Goal: Task Accomplishment & Management: Use online tool/utility

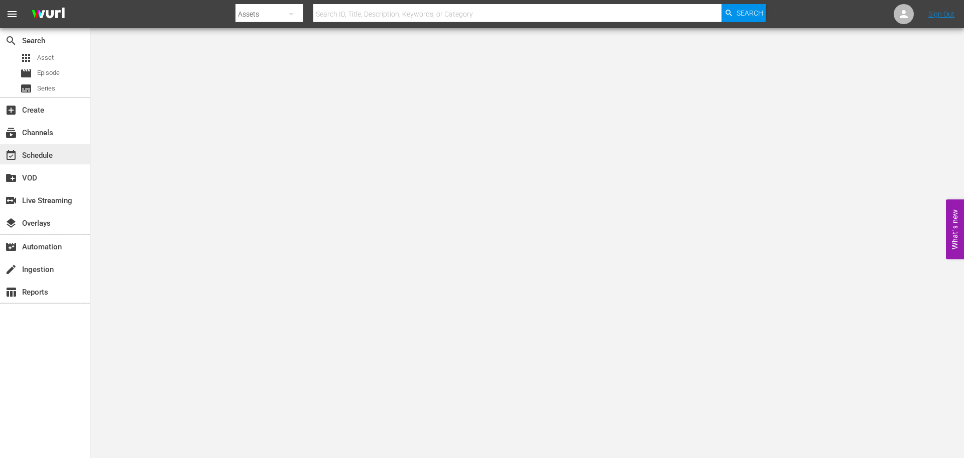
click at [34, 151] on div "event_available Schedule" at bounding box center [28, 153] width 56 height 9
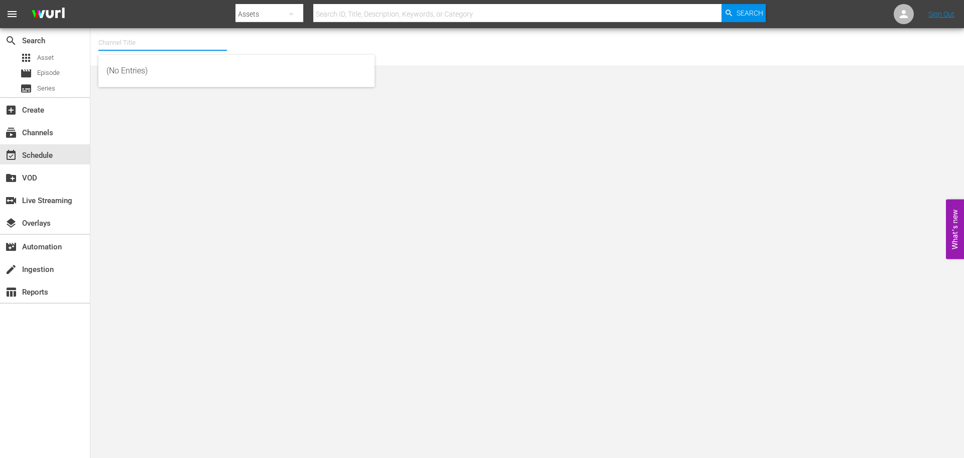
click at [145, 50] on div "Channel Title" at bounding box center [162, 43] width 129 height 24
click at [48, 57] on span "Asset" at bounding box center [45, 58] width 17 height 10
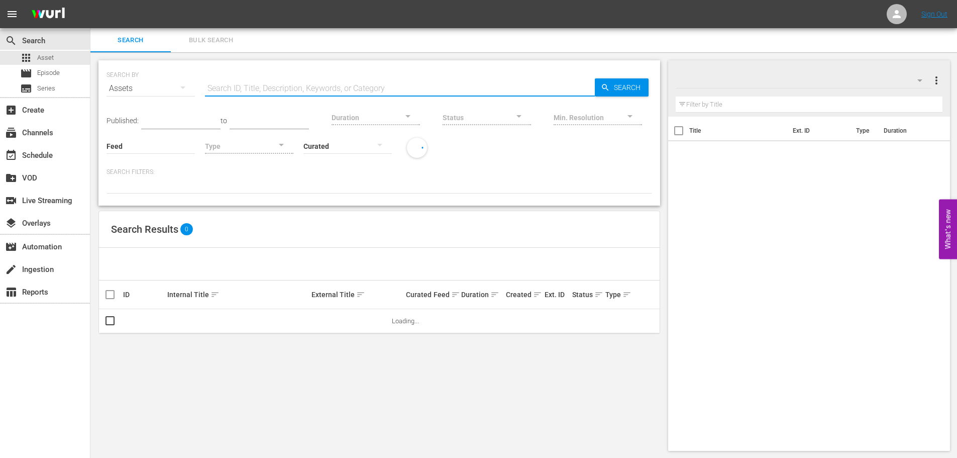
click at [311, 95] on input "text" at bounding box center [400, 88] width 390 height 24
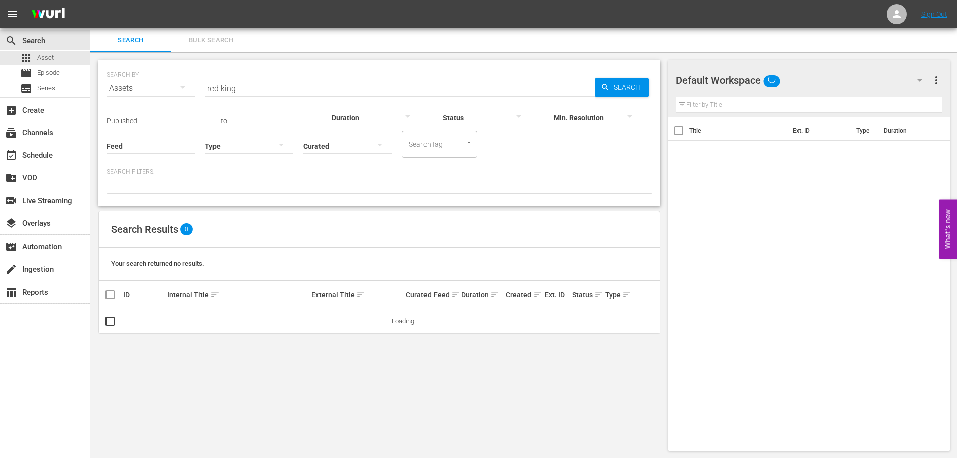
drag, startPoint x: 320, startPoint y: 91, endPoint x: 268, endPoint y: 180, distance: 102.9
click at [268, 180] on div at bounding box center [379, 184] width 546 height 17
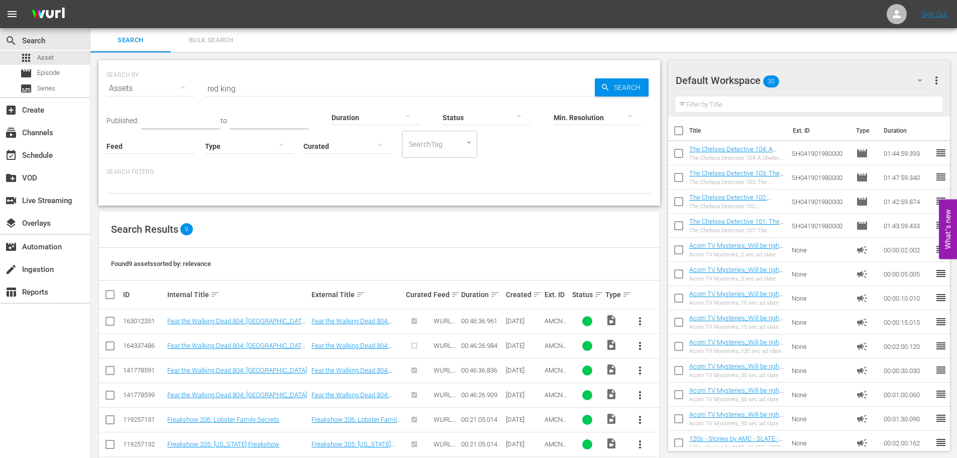
click at [258, 89] on input "red king" at bounding box center [400, 88] width 390 height 24
click at [258, 88] on input "red king" at bounding box center [400, 88] width 390 height 24
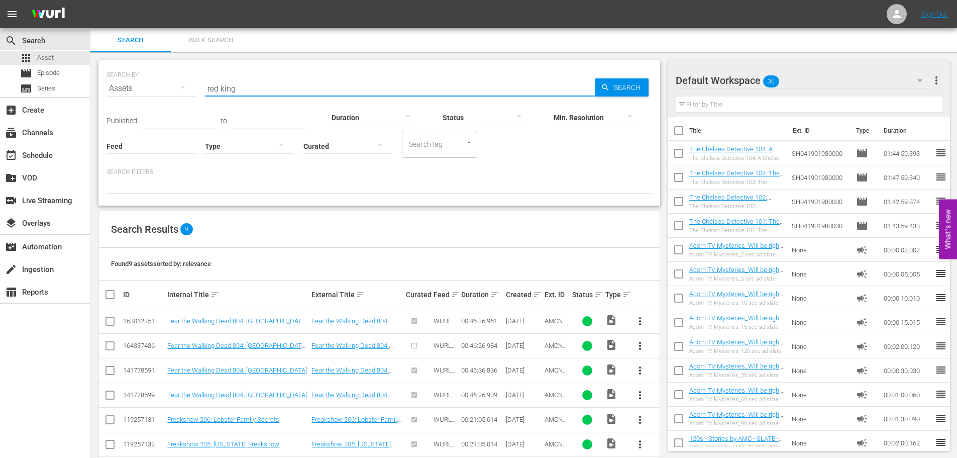
click at [258, 88] on input "red king" at bounding box center [400, 88] width 390 height 24
type input "[PERSON_NAME]'s war"
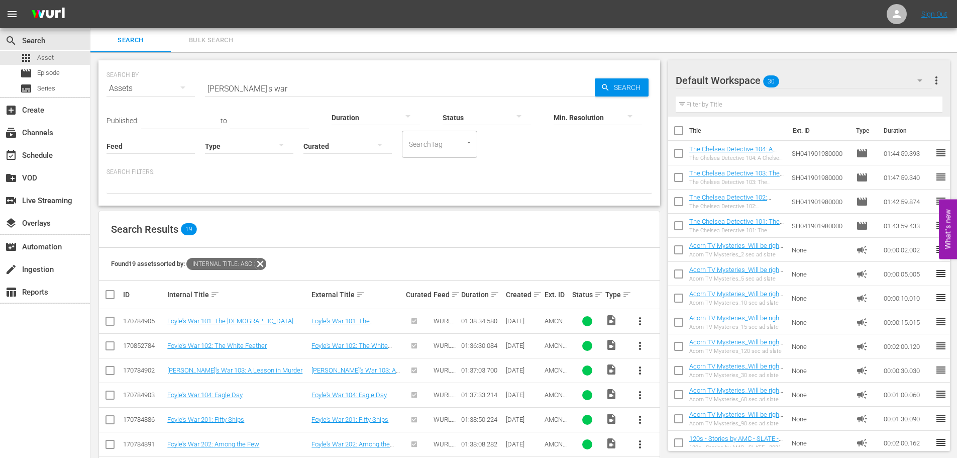
click at [288, 64] on div "SEARCH BY Search By Assets Search ID, Title, Description, Keywords, or Category…" at bounding box center [379, 132] width 562 height 145
